Goal: Information Seeking & Learning: Learn about a topic

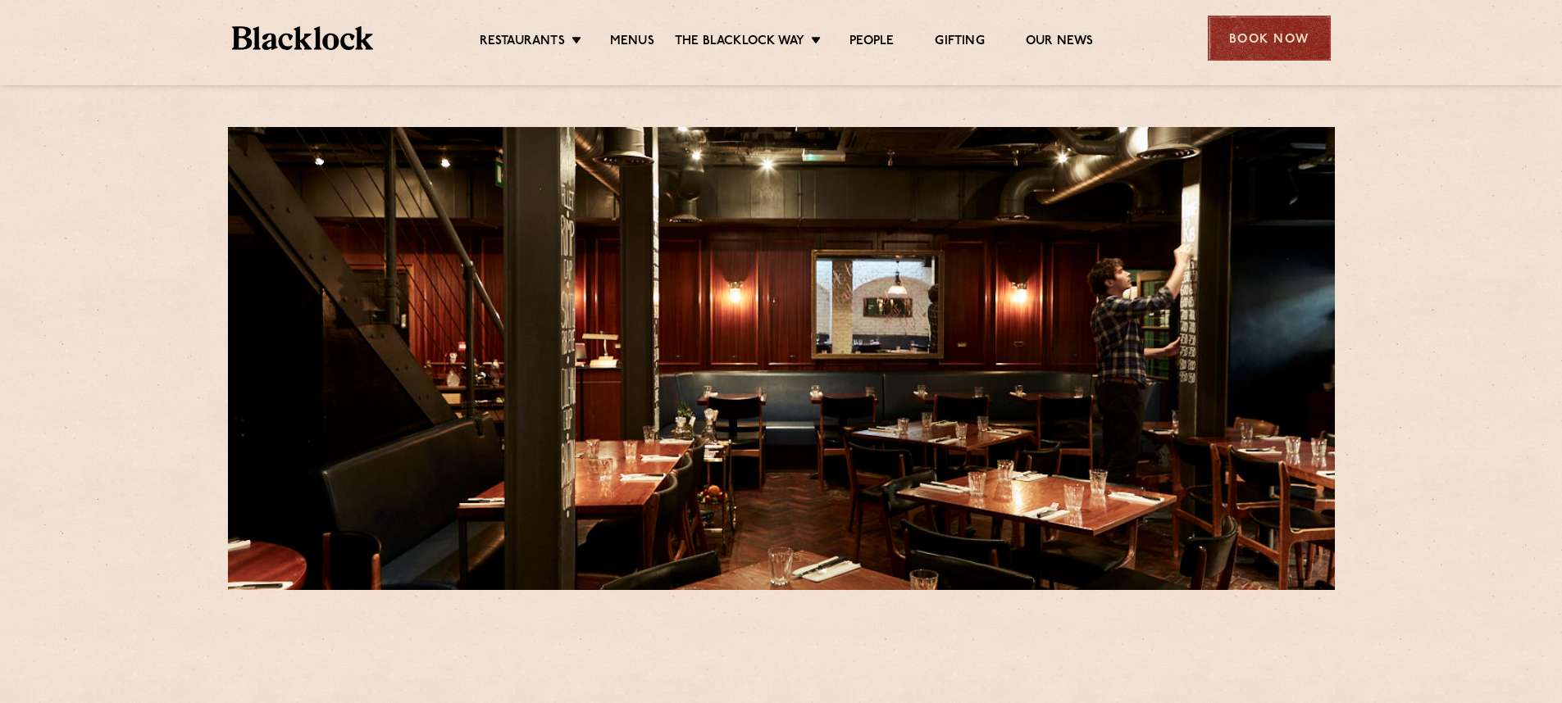
click at [1288, 33] on div "Book Now" at bounding box center [1269, 38] width 123 height 45
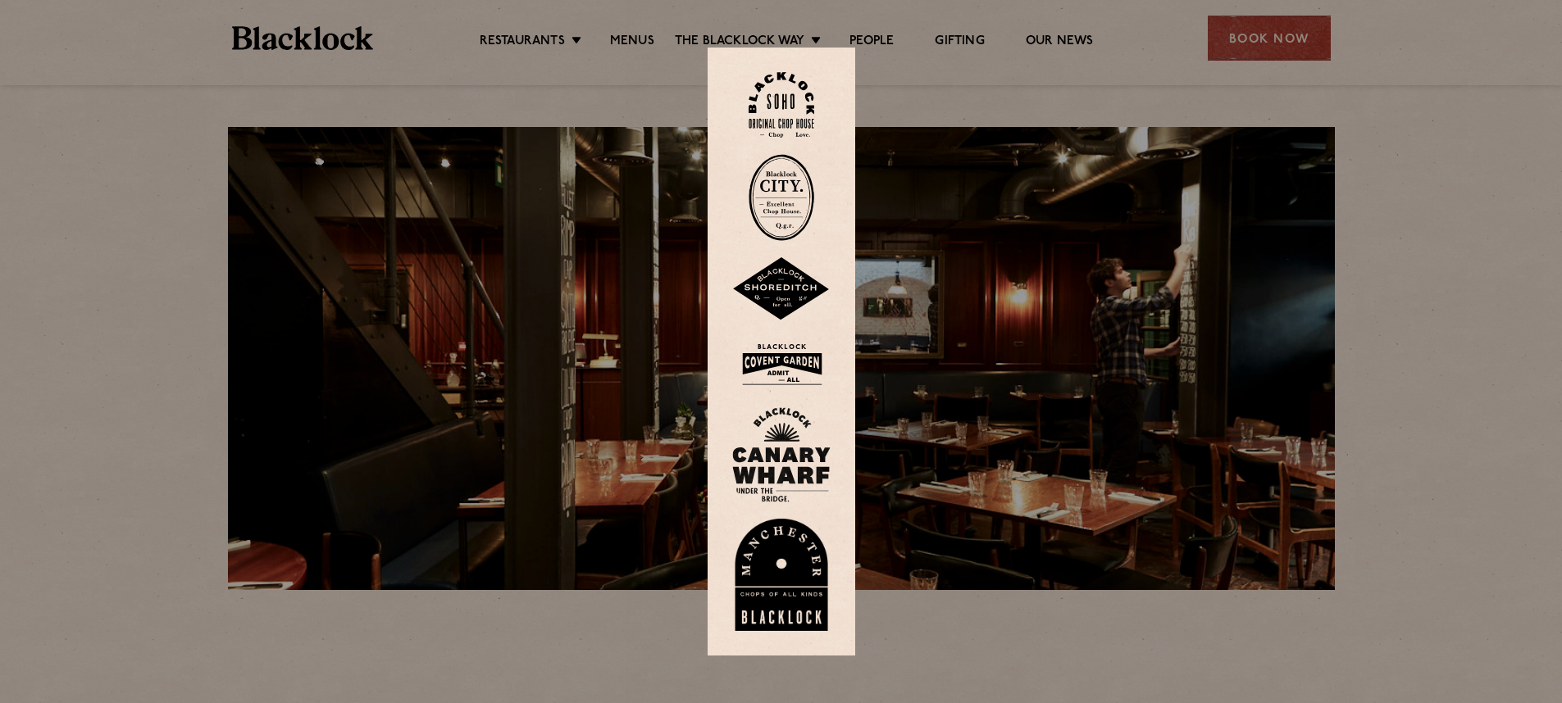
click at [779, 106] on img at bounding box center [782, 105] width 66 height 66
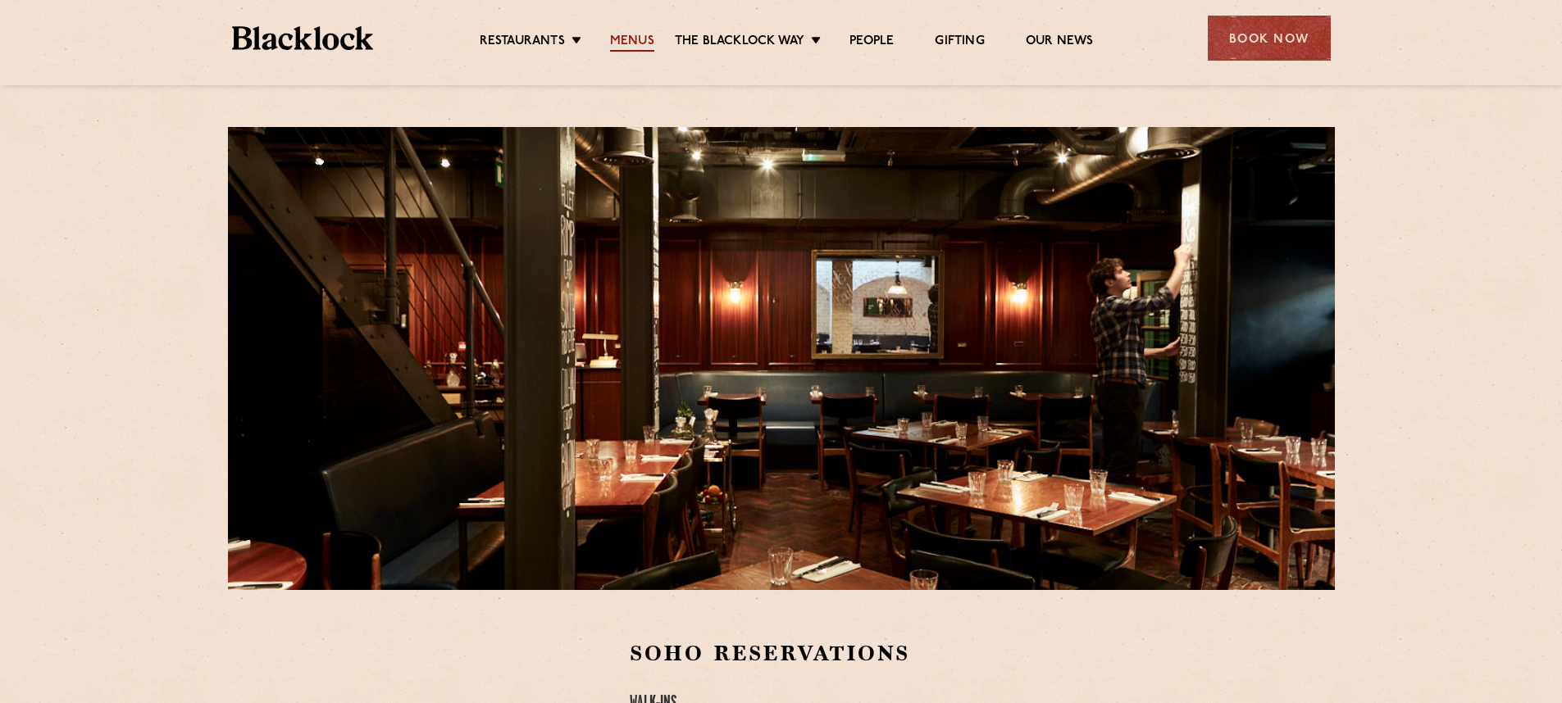
click at [635, 38] on link "Menus" at bounding box center [632, 43] width 44 height 18
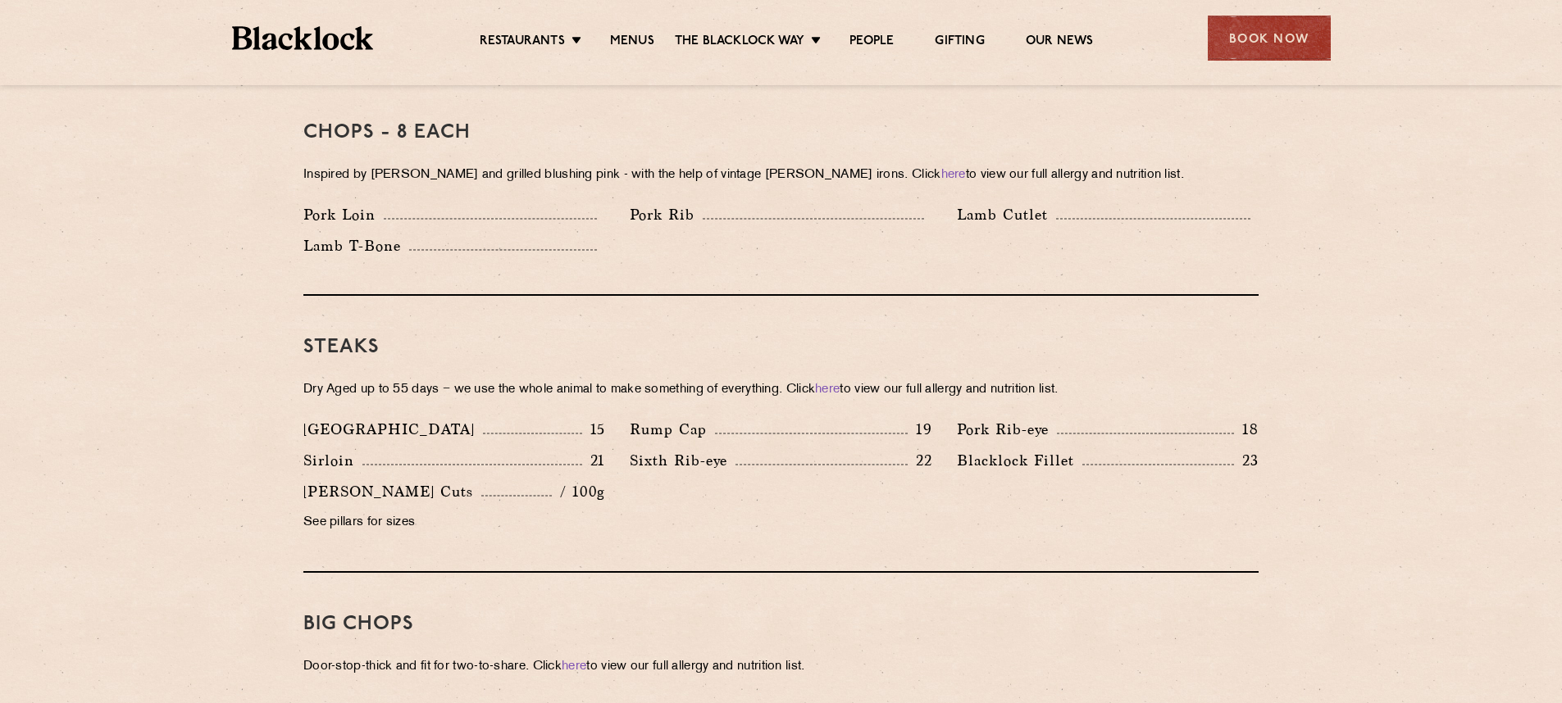
scroll to position [1317, 0]
